Goal: Check status: Check status

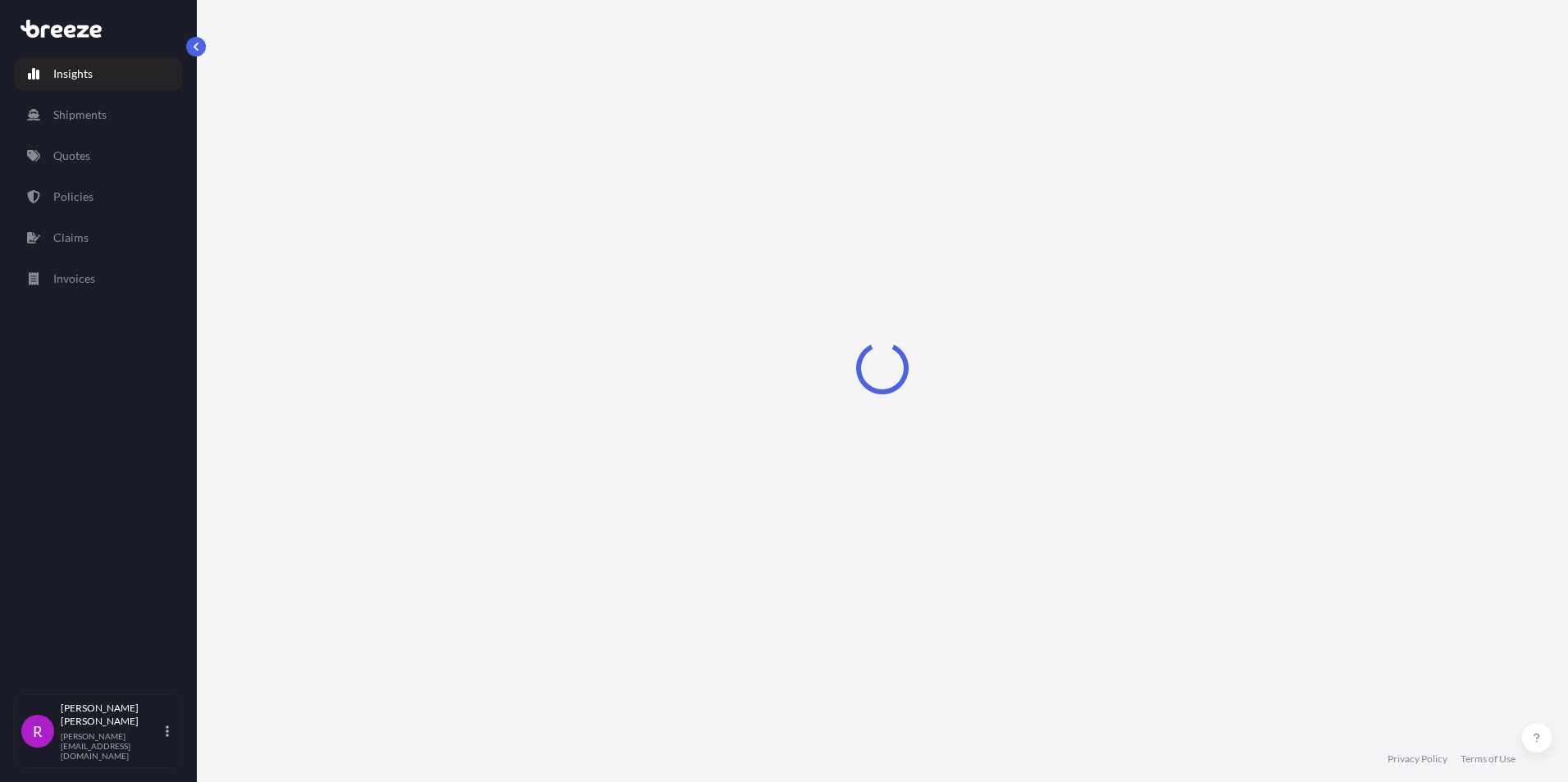
select select "2025"
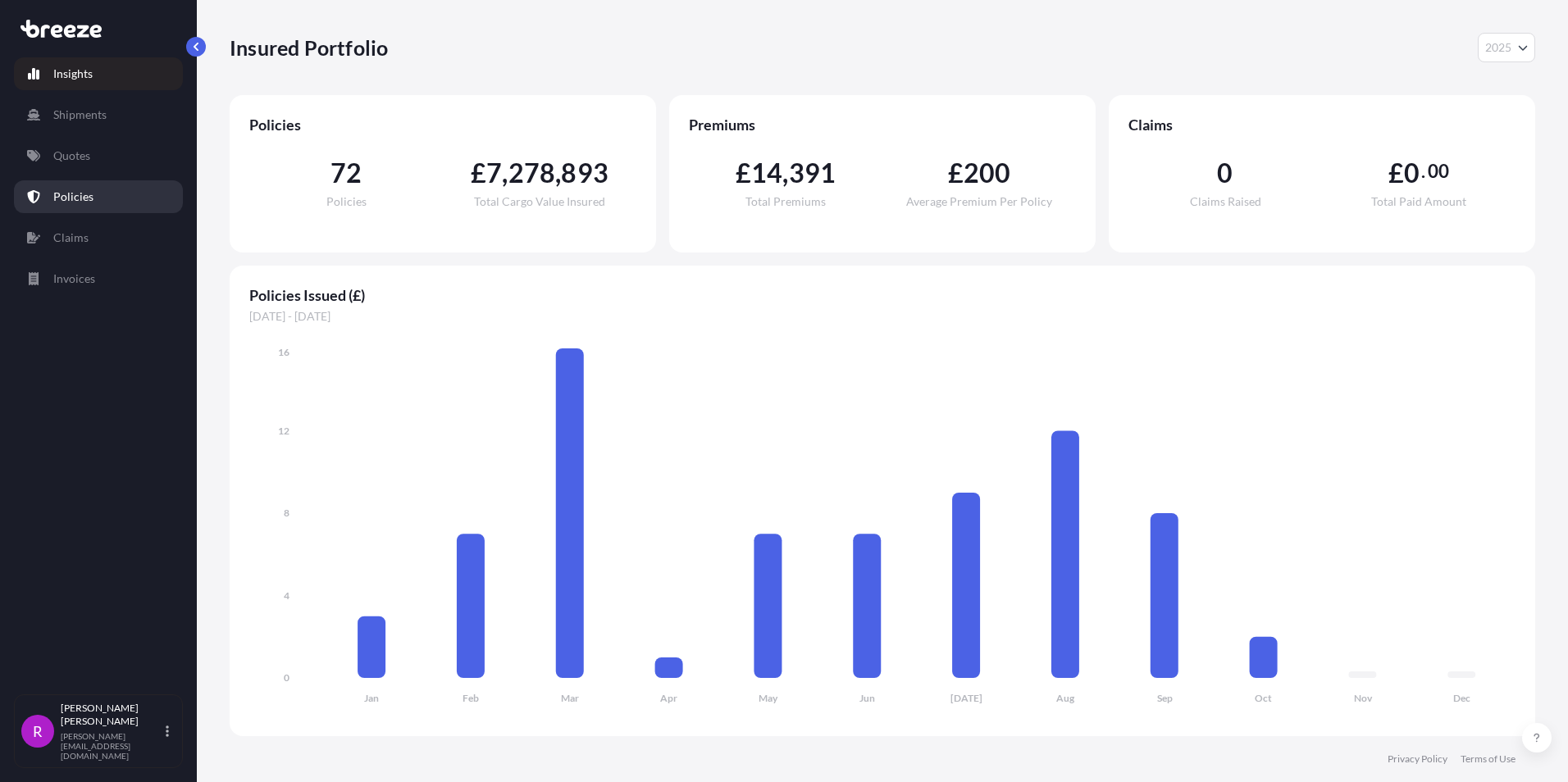
click at [66, 190] on p "Policies" at bounding box center [74, 197] width 40 height 16
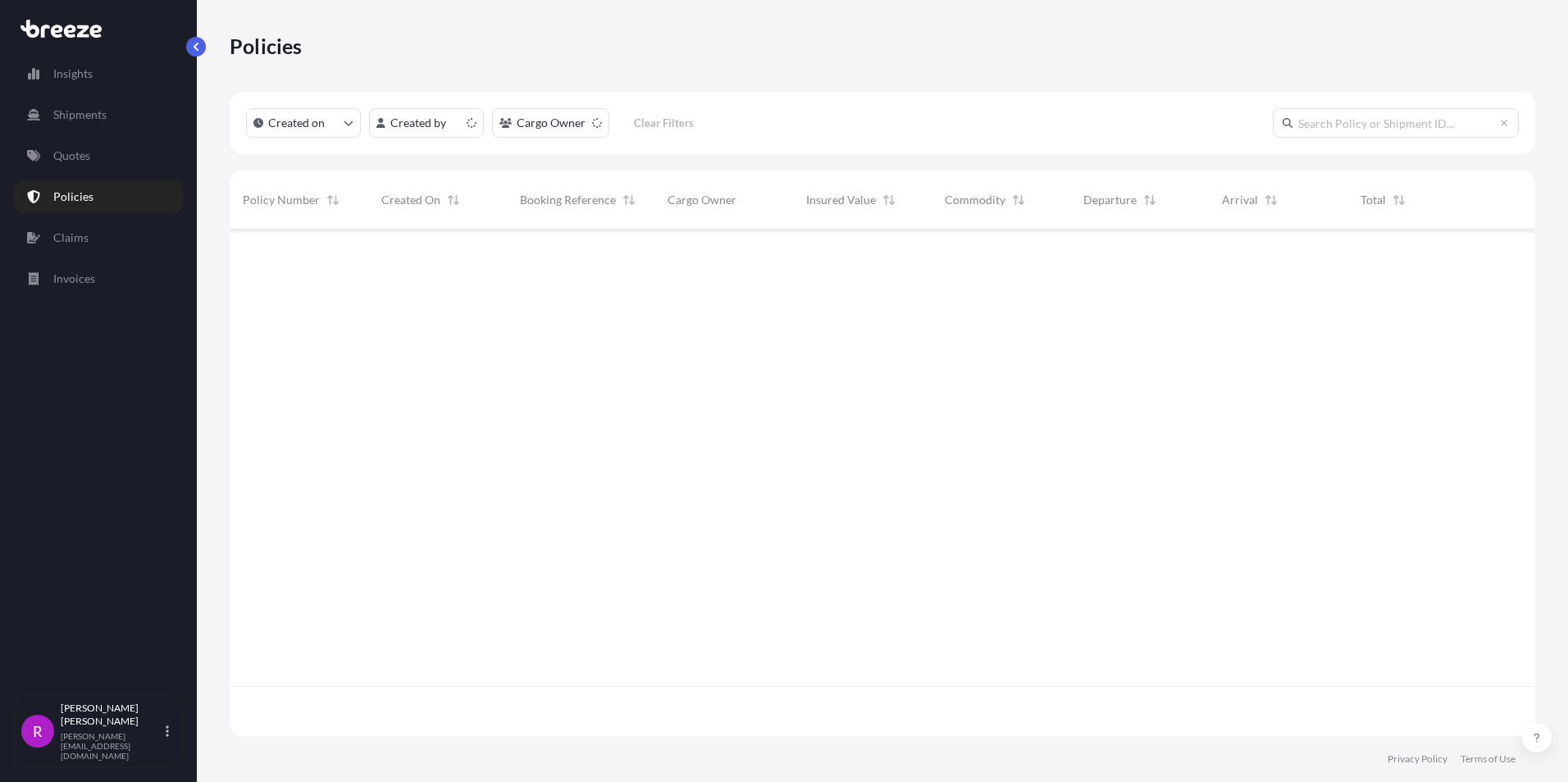
scroll to position [503, 1293]
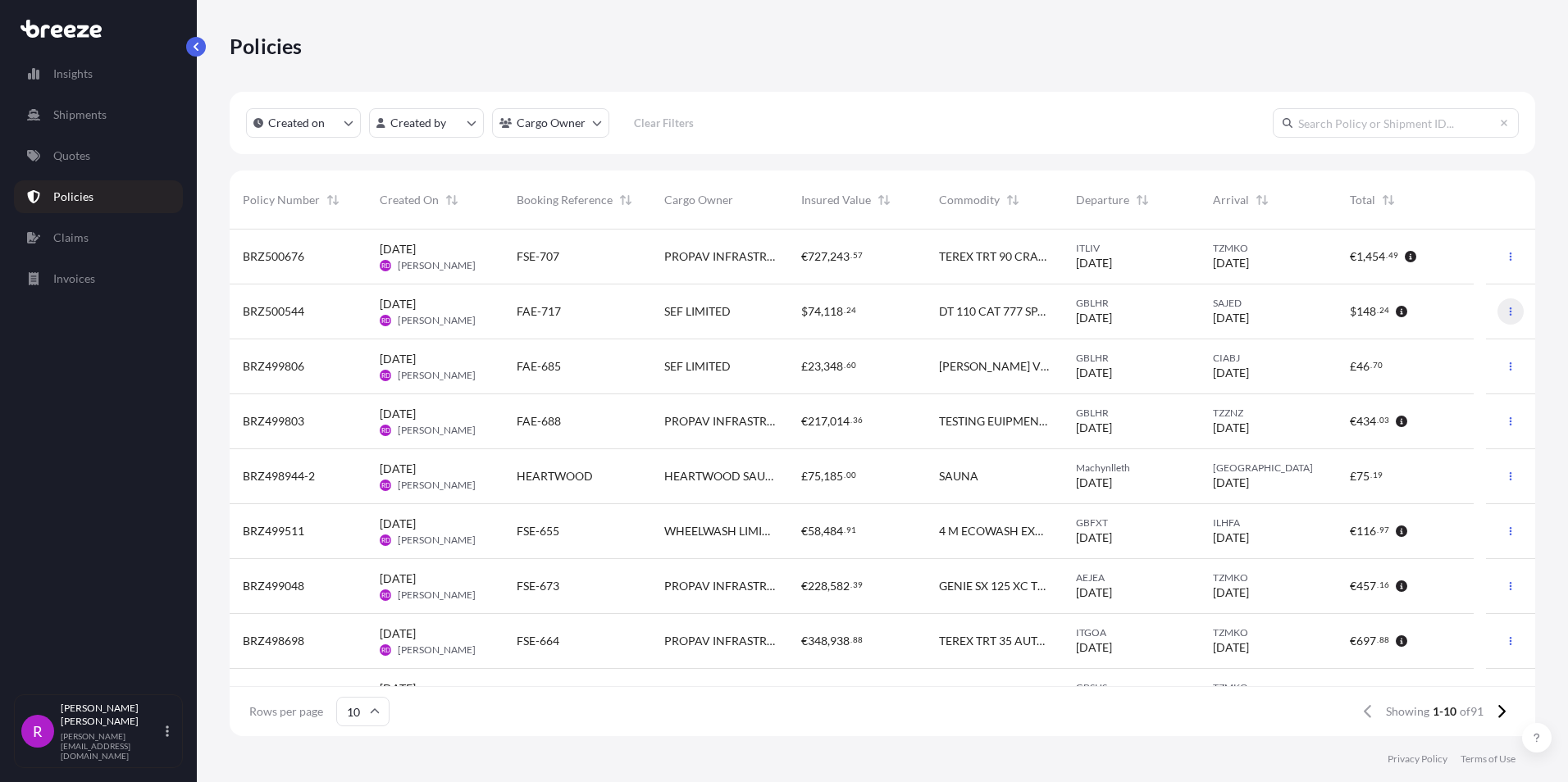
click at [1510, 312] on icon "button" at bounding box center [1511, 311] width 3 height 8
click at [290, 312] on span "BRZ500544" at bounding box center [274, 311] width 62 height 16
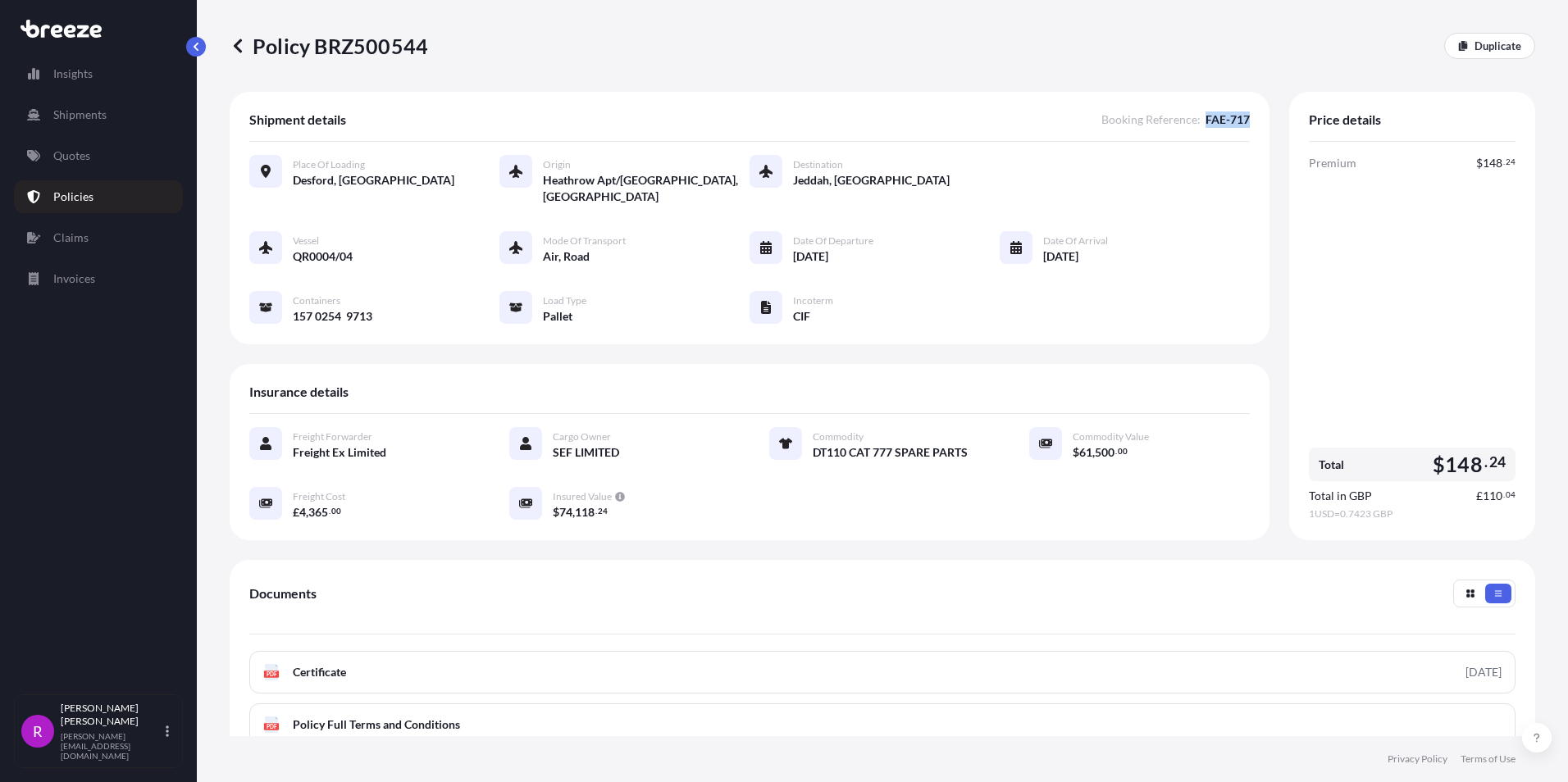
drag, startPoint x: 1194, startPoint y: 114, endPoint x: 1241, endPoint y: 119, distance: 47.3
click at [1241, 119] on div "Shipment details Booking Reference : FAE-717 Place of Loading [GEOGRAPHIC_DATA]…" at bounding box center [749, 218] width 1040 height 252
copy span "FAE-717"
drag, startPoint x: 316, startPoint y: 39, endPoint x: 424, endPoint y: 46, distance: 108.2
click at [424, 46] on p "Policy BRZ500544" at bounding box center [329, 46] width 199 height 26
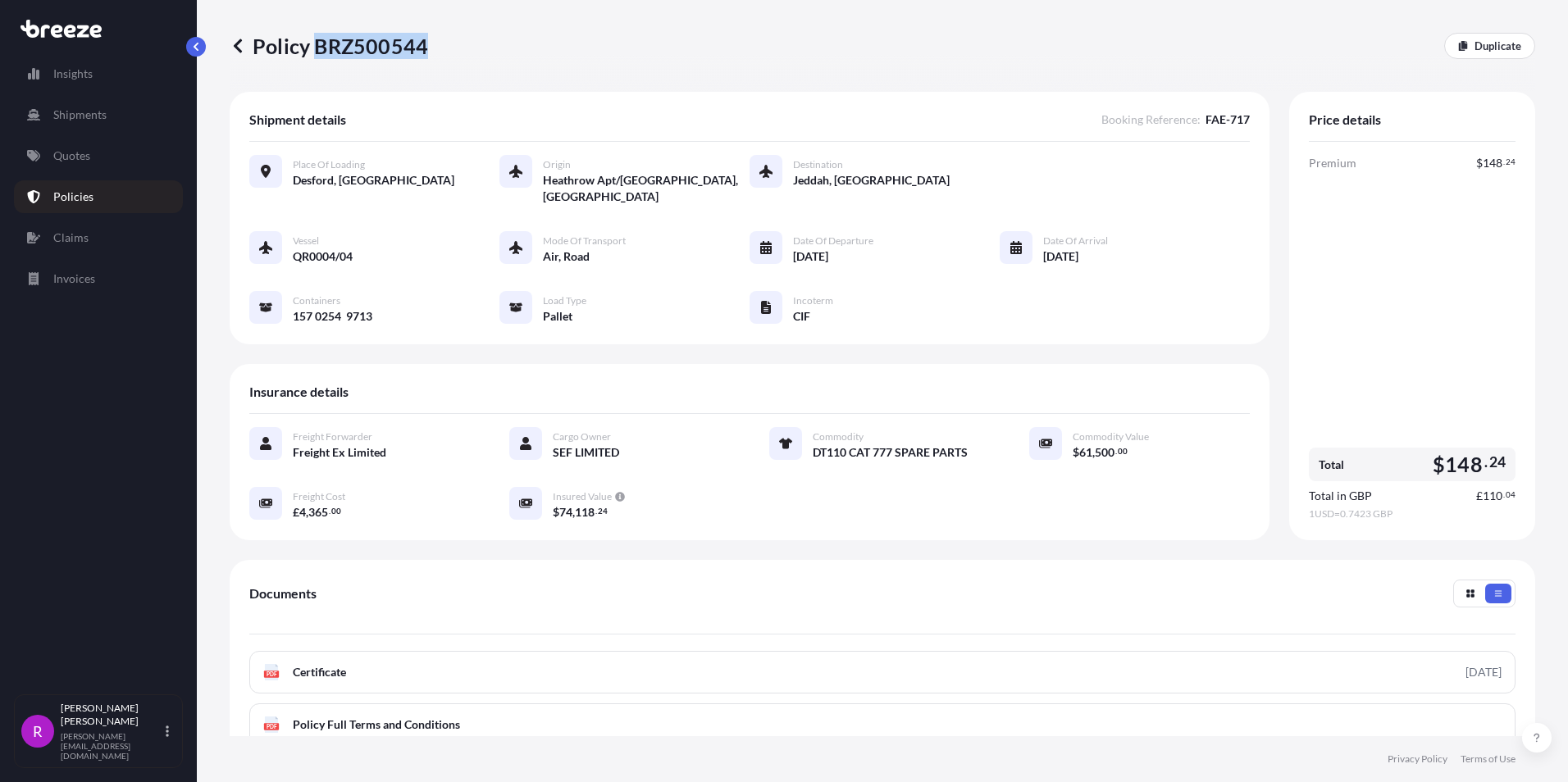
copy p "BRZ500544"
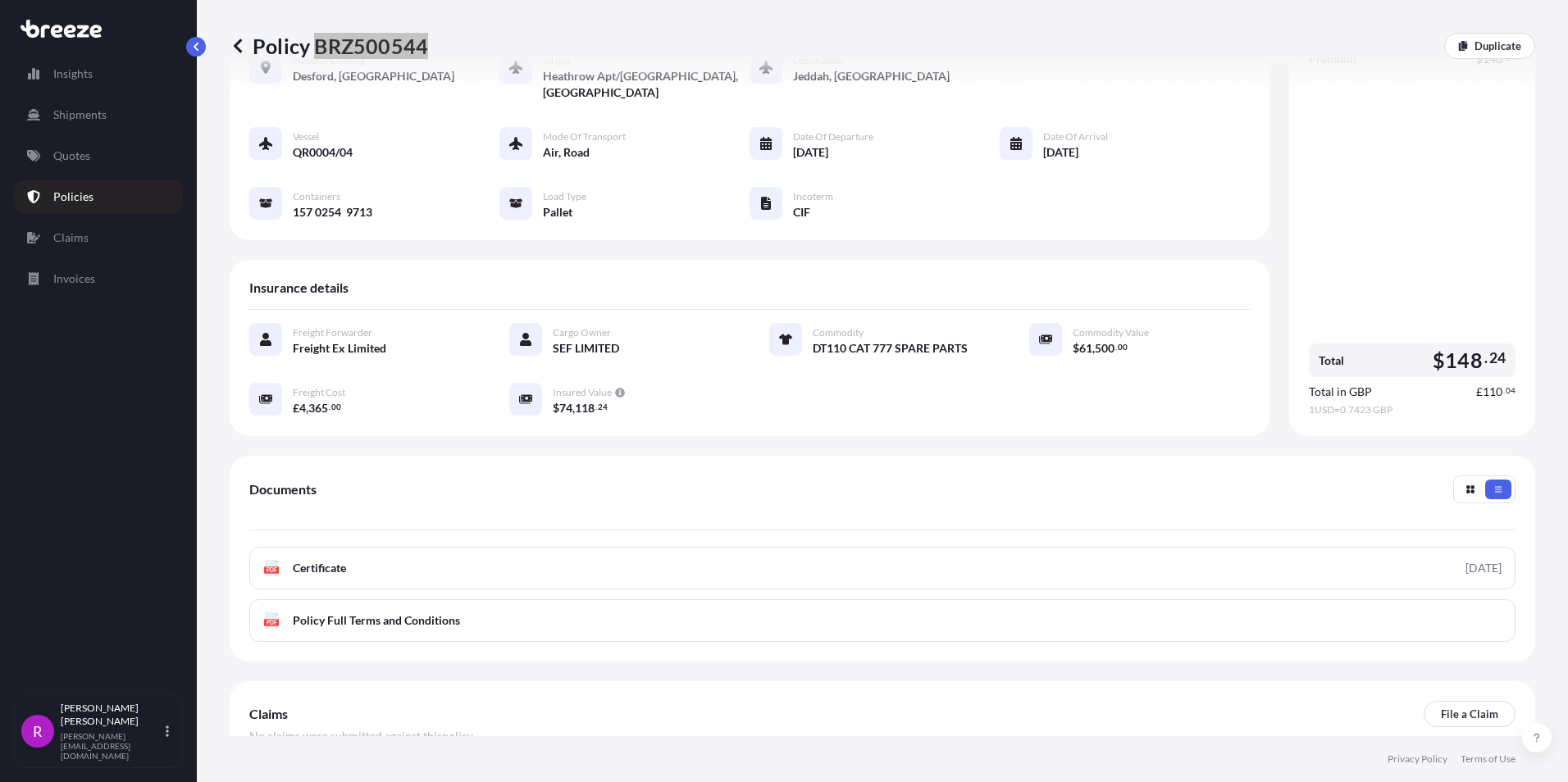
scroll to position [204, 0]
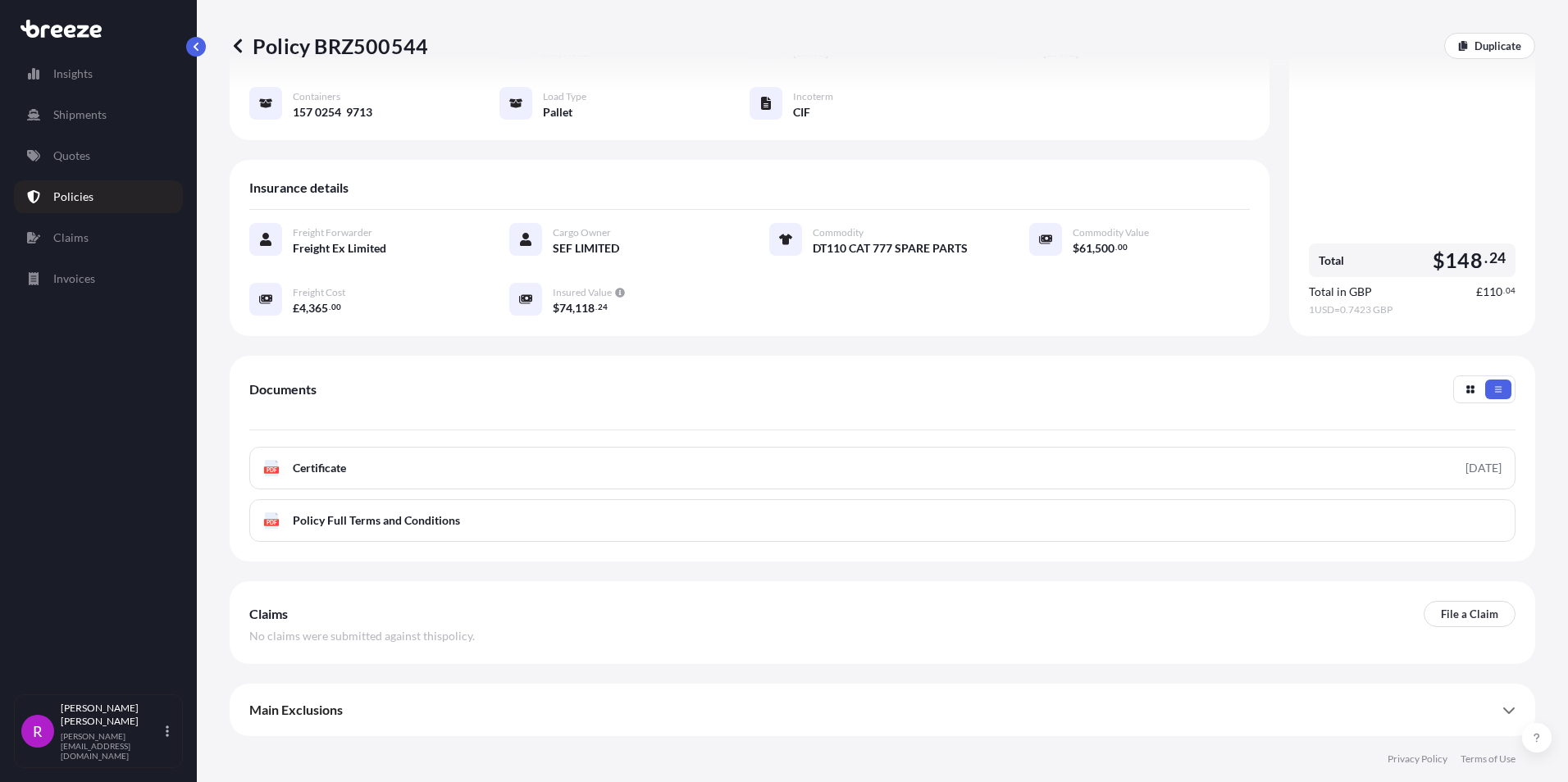
click at [63, 25] on icon at bounding box center [61, 29] width 81 height 18
